Goal: Task Accomplishment & Management: Manage account settings

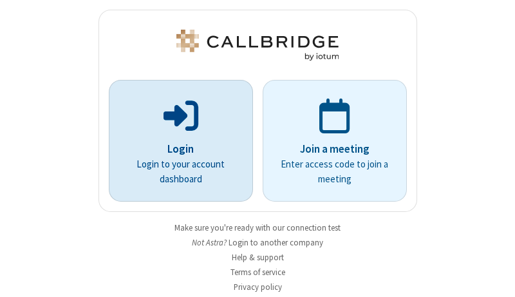
click at [176, 149] on p "Login" at bounding box center [181, 149] width 108 height 17
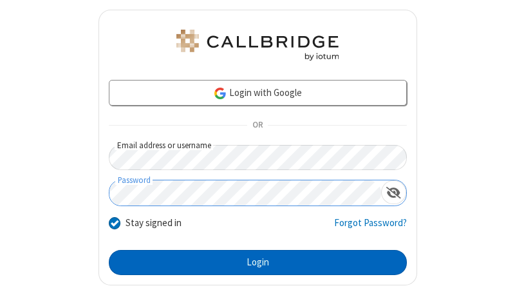
click at [252, 262] on button "Login" at bounding box center [258, 263] width 298 height 26
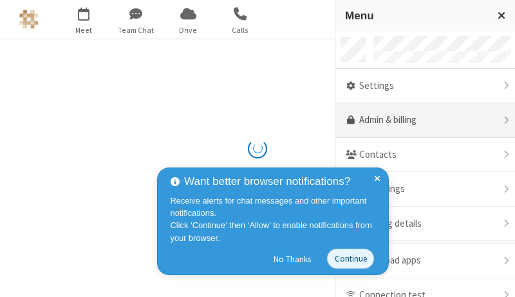
click at [420, 120] on link "Admin & billing" at bounding box center [424, 120] width 179 height 35
